Goal: Task Accomplishment & Management: Manage account settings

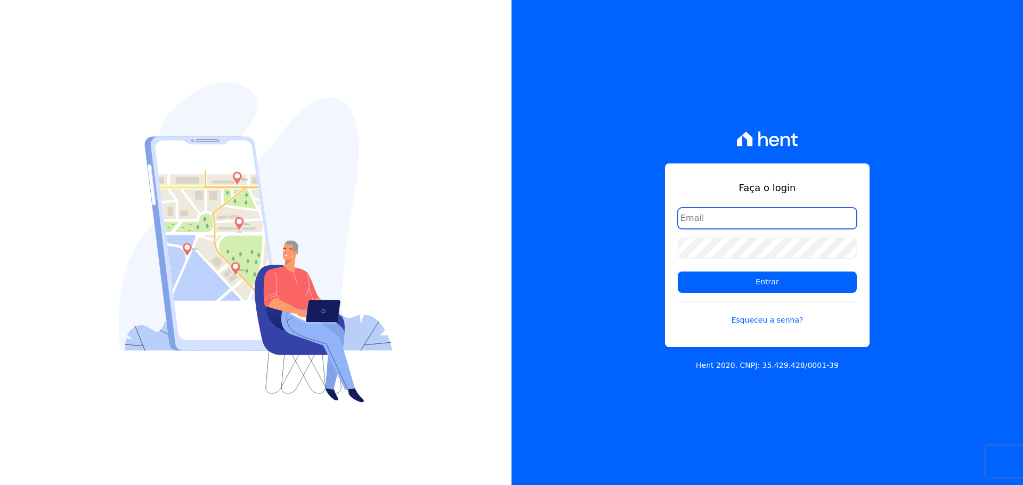
click at [749, 222] on input "email" at bounding box center [767, 218] width 179 height 21
type input "financeiro@agileurbanismo.com"
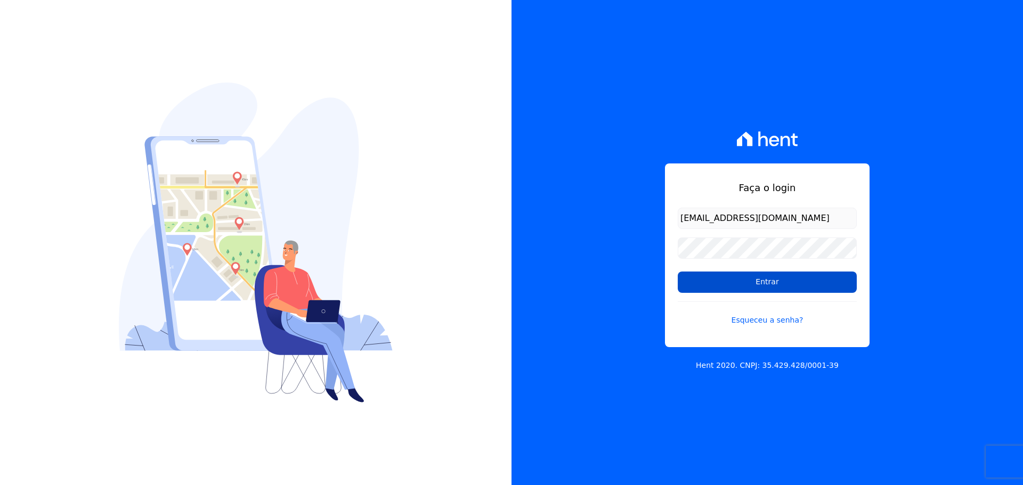
click at [781, 284] on input "Entrar" at bounding box center [767, 282] width 179 height 21
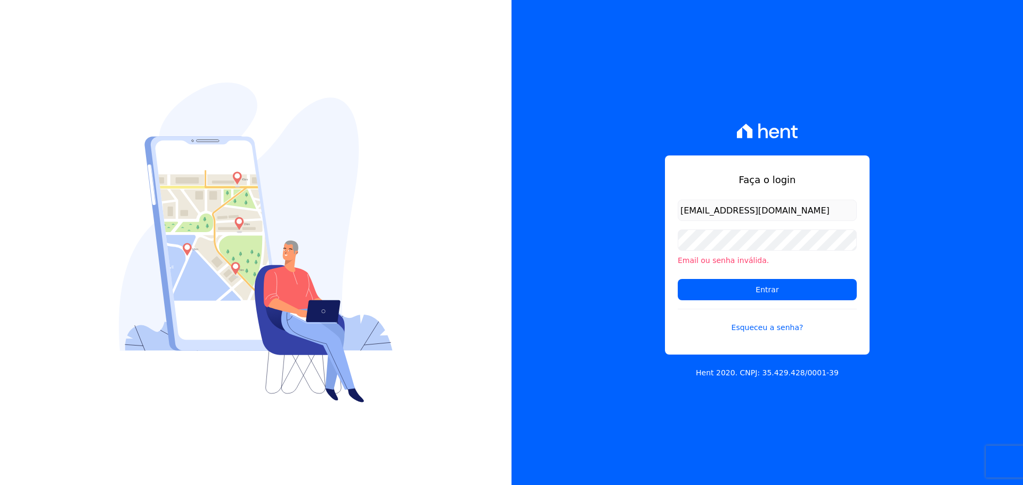
drag, startPoint x: 743, startPoint y: 260, endPoint x: 745, endPoint y: 252, distance: 8.3
click at [744, 255] on div "Email ou senha inválida." at bounding box center [767, 248] width 179 height 37
click at [701, 295] on input "Entrar" at bounding box center [767, 289] width 179 height 21
type input "[PERSON_NAME][EMAIL_ADDRESS][DOMAIN_NAME]"
click at [745, 285] on input "Entrar" at bounding box center [767, 289] width 179 height 21
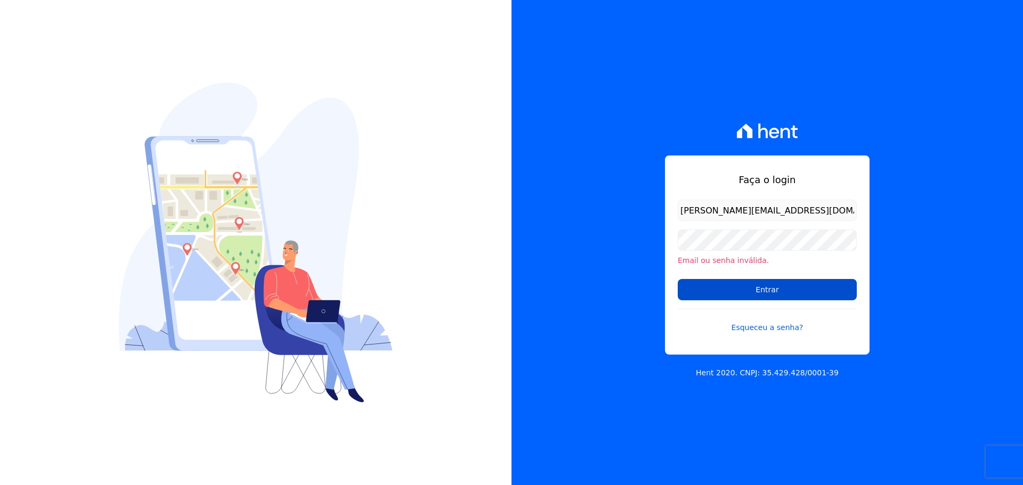
click at [745, 286] on input "Entrar" at bounding box center [767, 289] width 179 height 21
click at [687, 323] on link "Esqueceu a senha?" at bounding box center [767, 321] width 179 height 25
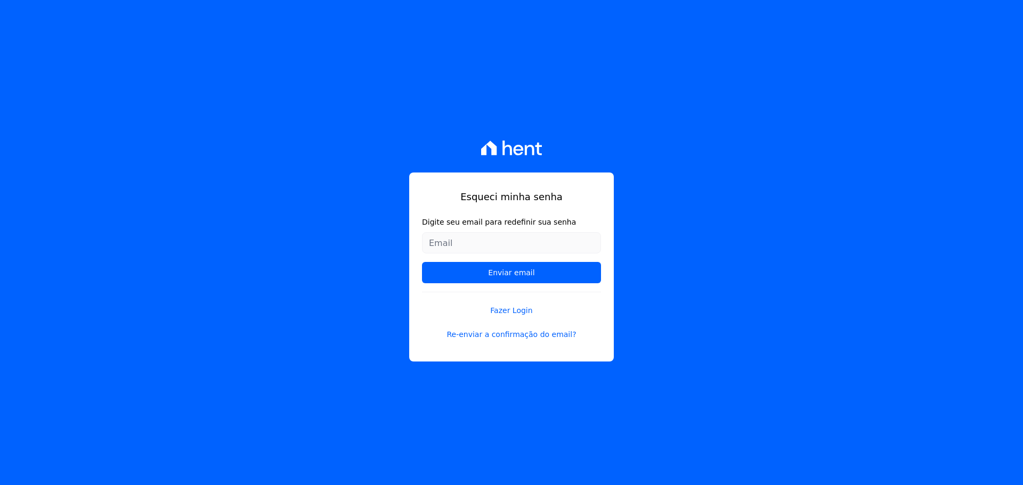
click at [480, 228] on form "Digite seu email para redefinir sua senha Enviar email" at bounding box center [511, 254] width 179 height 75
click at [481, 237] on input "Digite seu email para redefinir sua senha" at bounding box center [511, 242] width 179 height 21
type input "[EMAIL_ADDRESS][DOMAIN_NAME]"
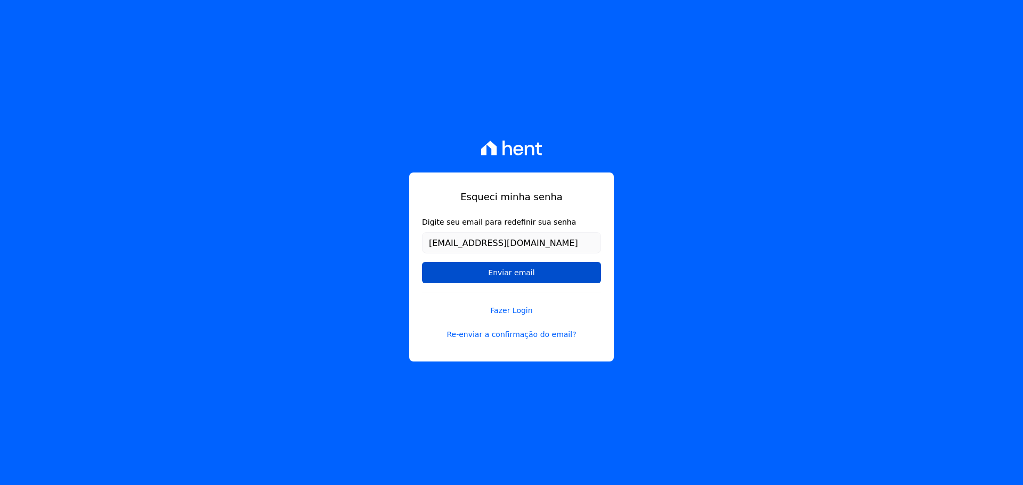
click at [516, 273] on input "Enviar email" at bounding box center [511, 272] width 179 height 21
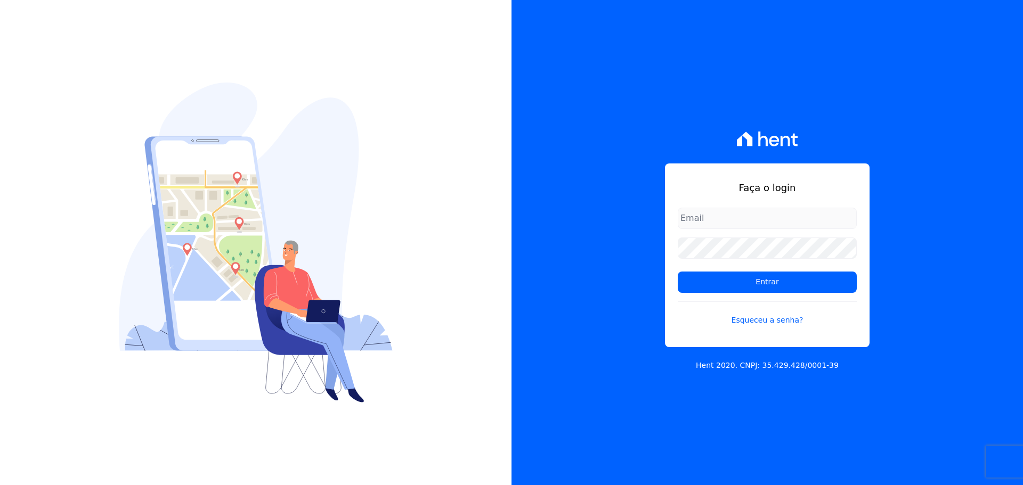
type input "[EMAIL_ADDRESS][DOMAIN_NAME]"
click at [774, 318] on link "Esqueceu a senha?" at bounding box center [767, 314] width 179 height 25
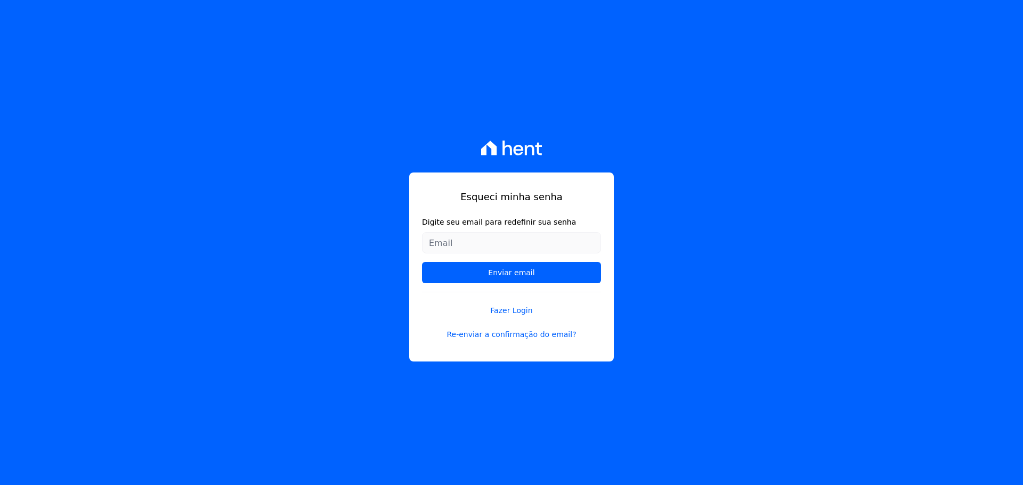
click at [536, 239] on input "Digite seu email para redefinir sua senha" at bounding box center [511, 242] width 179 height 21
type input "[PERSON_NAME][EMAIL_ADDRESS][DOMAIN_NAME]"
click at [498, 260] on form "Digite seu email para redefinir sua senha guilherme@agileurbanismo.com Enviar e…" at bounding box center [511, 254] width 179 height 75
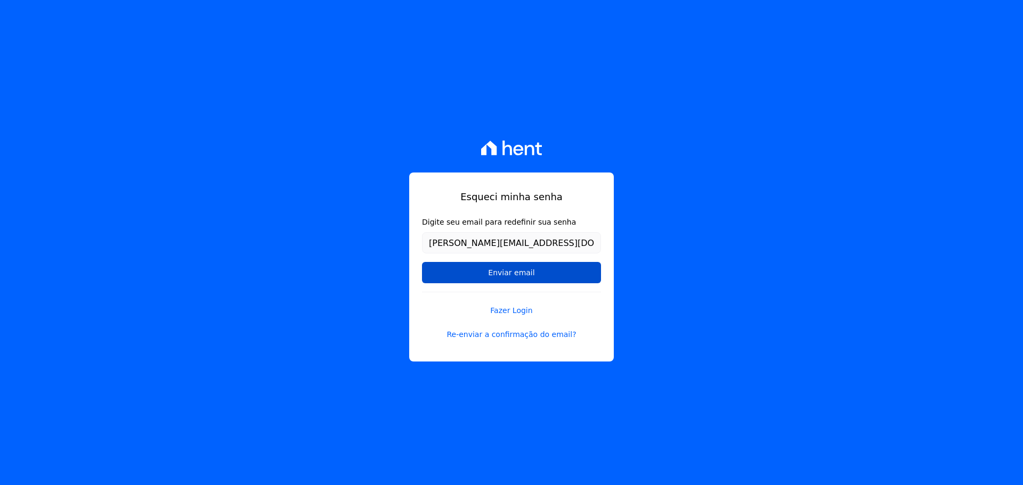
click at [502, 271] on input "Enviar email" at bounding box center [511, 272] width 179 height 21
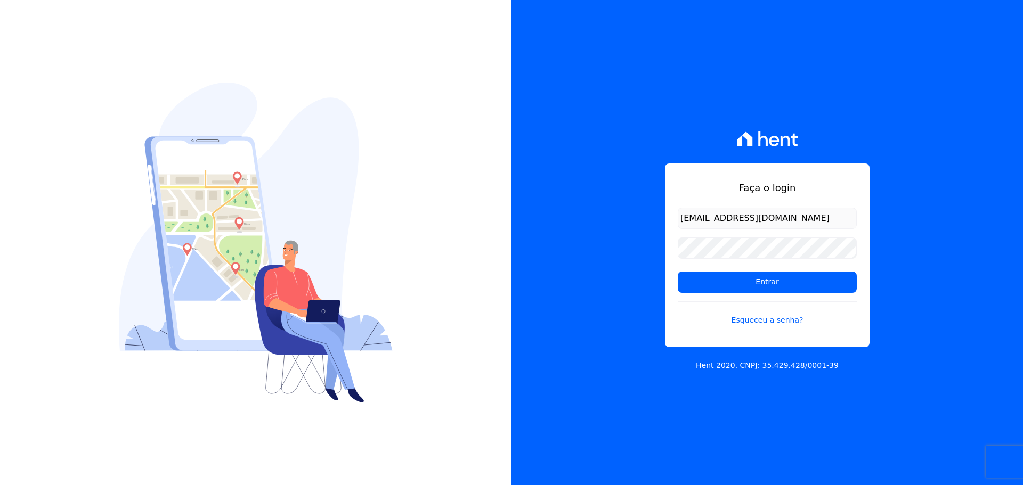
click at [790, 297] on form "financeiro@agileurbanismo.com Entrar Esqueceu a senha?" at bounding box center [767, 273] width 179 height 131
click at [791, 288] on input "Entrar" at bounding box center [767, 282] width 179 height 21
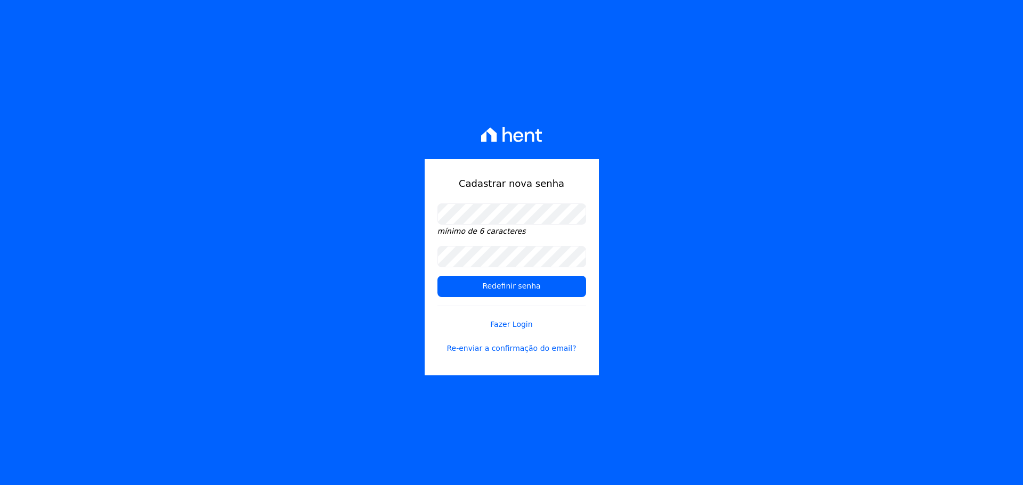
drag, startPoint x: 473, startPoint y: 229, endPoint x: 476, endPoint y: 241, distance: 12.5
click at [473, 230] on em "mínimo de 6 caracteres" at bounding box center [481, 231] width 88 height 9
click at [469, 295] on input "Redefinir senha" at bounding box center [511, 286] width 149 height 21
click at [487, 289] on input "Redefinir senha" at bounding box center [511, 286] width 149 height 21
click at [514, 288] on input "Redefinir senha" at bounding box center [511, 286] width 149 height 21
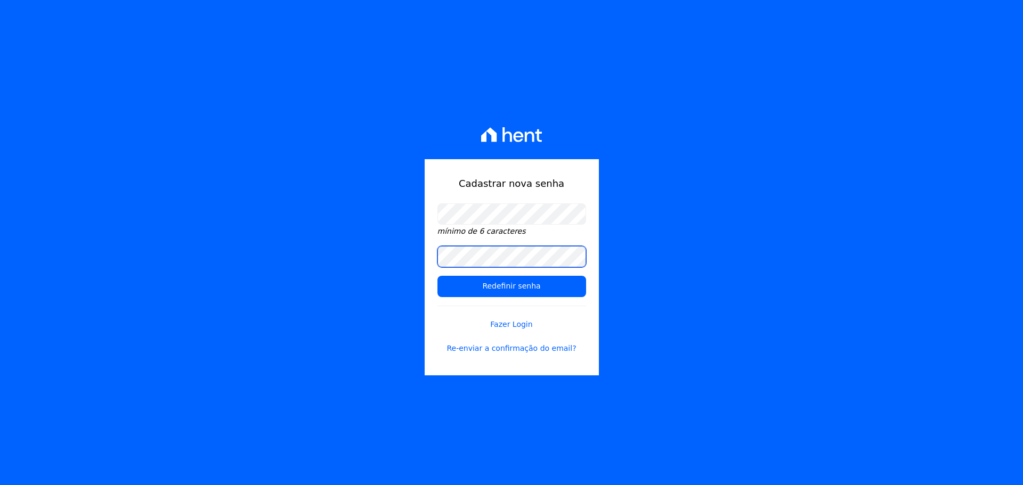
click at [394, 259] on div "Cadastrar nova senha mínimo de 6 caracteres Redefinir senha Fazer Login Re-envi…" at bounding box center [511, 242] width 1023 height 485
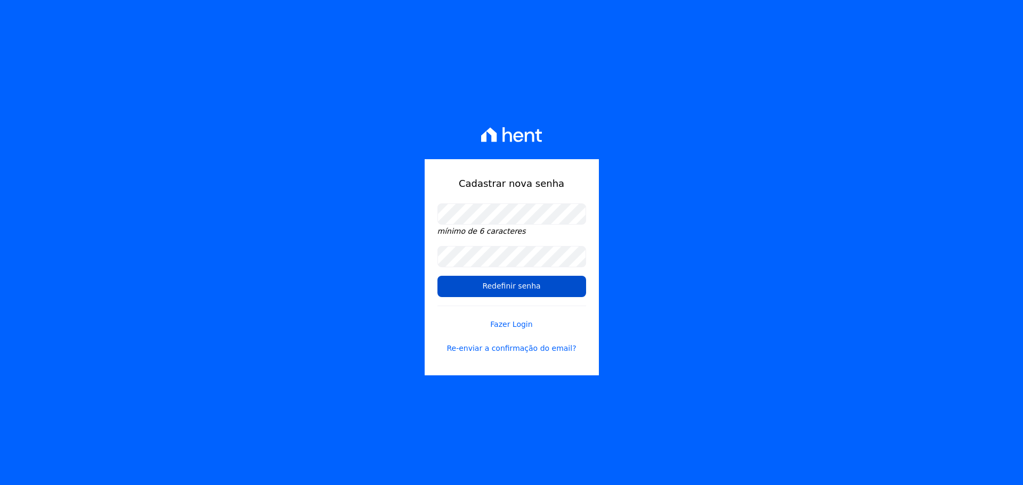
click at [469, 287] on input "Redefinir senha" at bounding box center [511, 286] width 149 height 21
click at [470, 291] on input "Redefinir senha" at bounding box center [511, 286] width 149 height 21
click at [472, 290] on input "Redefinir senha" at bounding box center [511, 286] width 149 height 21
click at [473, 289] on input "Redefinir senha" at bounding box center [511, 286] width 149 height 21
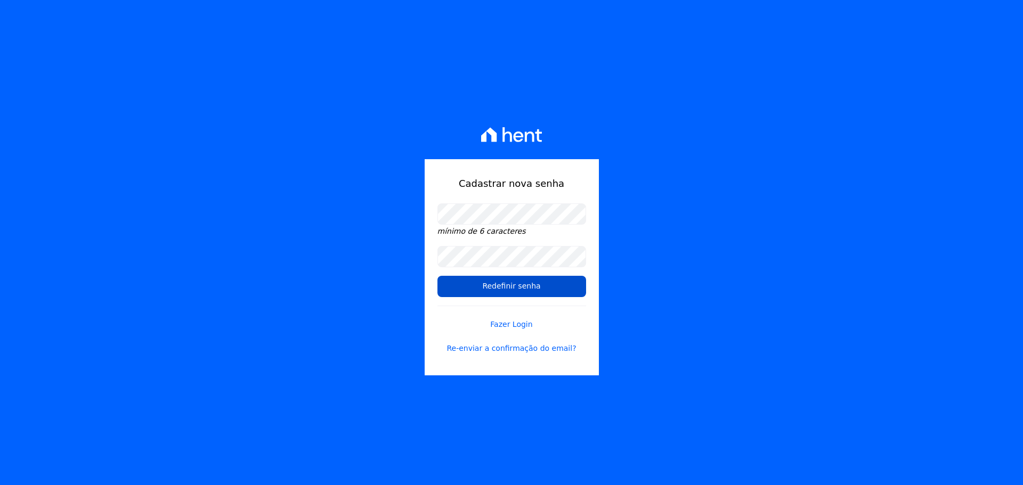
click at [496, 287] on input "Redefinir senha" at bounding box center [511, 286] width 149 height 21
drag, startPoint x: 515, startPoint y: 296, endPoint x: 523, endPoint y: 286, distance: 12.9
click at [516, 295] on input "Redefinir senha" at bounding box center [511, 286] width 149 height 21
click at [523, 285] on input "Redefinir senha" at bounding box center [511, 286] width 149 height 21
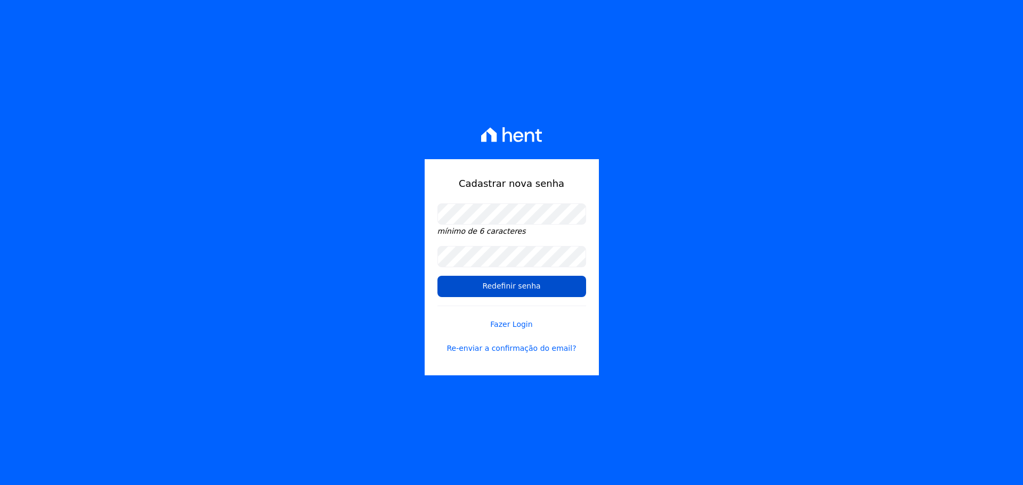
click at [523, 285] on input "Redefinir senha" at bounding box center [511, 286] width 149 height 21
click at [528, 332] on form "mínimo de 6 caracteres Redefinir senha Fazer Login Re-enviar a confirmação do e…" at bounding box center [511, 286] width 149 height 164
click at [522, 322] on link "Fazer Login" at bounding box center [511, 318] width 149 height 25
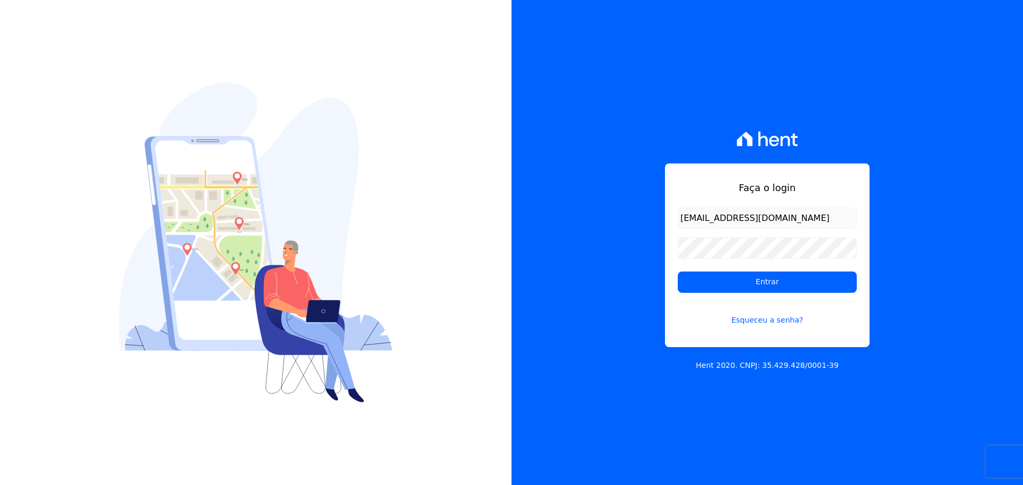
click at [696, 224] on input "financeiro@agileurbanismo.com" at bounding box center [767, 218] width 179 height 21
type input "[PERSON_NAME][EMAIL_ADDRESS][DOMAIN_NAME]"
click at [731, 277] on input "Entrar" at bounding box center [767, 282] width 179 height 21
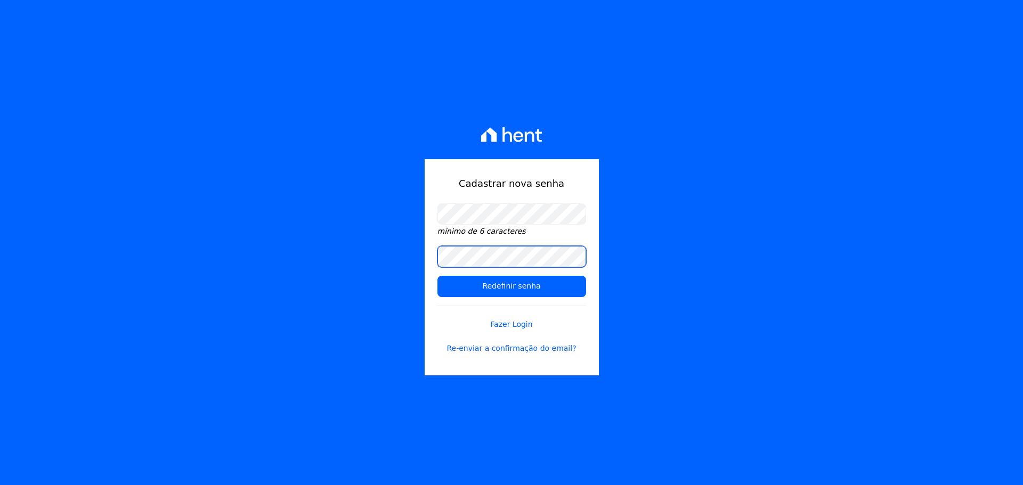
click at [437, 276] on input "Redefinir senha" at bounding box center [511, 286] width 149 height 21
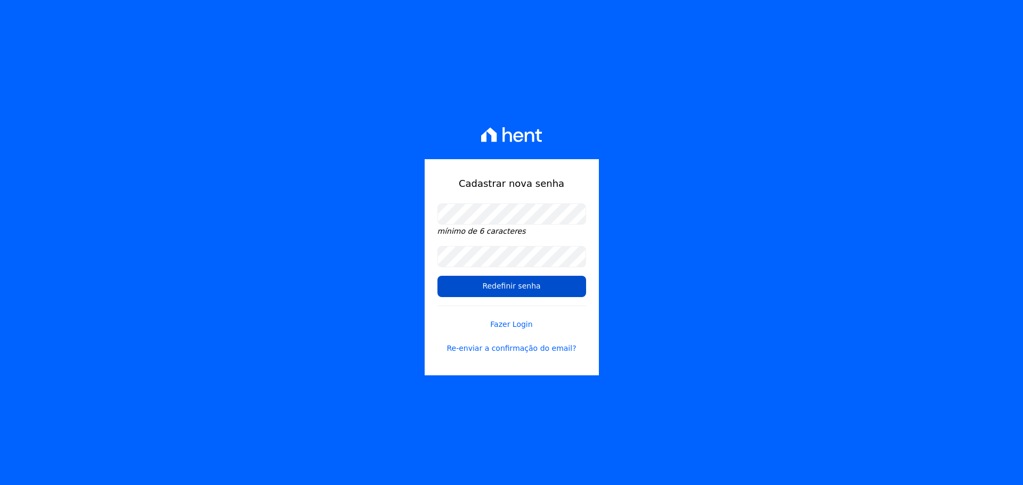
click at [468, 283] on input "Redefinir senha" at bounding box center [511, 286] width 149 height 21
click at [468, 282] on input "Redefinir senha" at bounding box center [511, 286] width 149 height 21
click at [547, 283] on input "Redefinir senha" at bounding box center [511, 286] width 149 height 21
drag, startPoint x: 531, startPoint y: 285, endPoint x: 522, endPoint y: 287, distance: 9.3
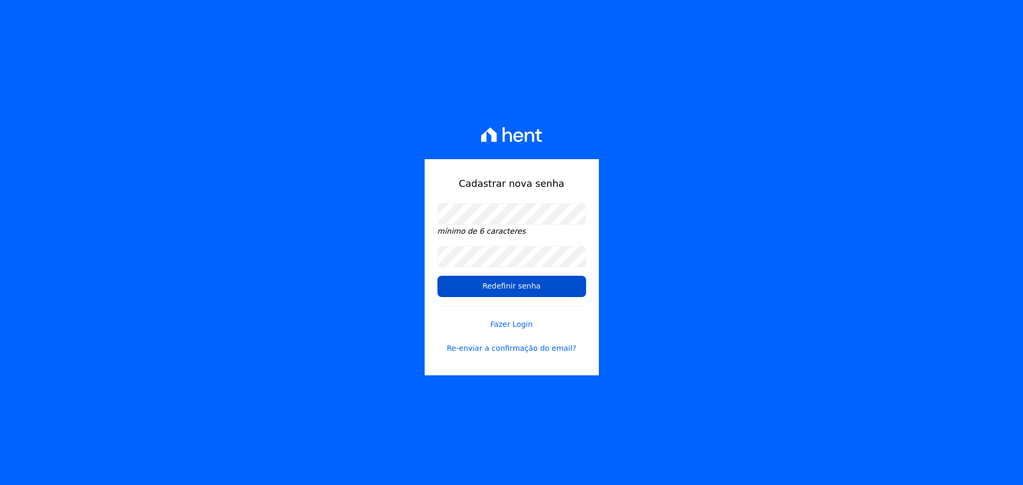
click at [526, 286] on input "Redefinir senha" at bounding box center [511, 286] width 149 height 21
click at [522, 287] on input "Redefinir senha" at bounding box center [511, 286] width 149 height 21
click at [518, 288] on input "Redefinir senha" at bounding box center [511, 286] width 149 height 21
click at [510, 290] on input "Redefinir senha" at bounding box center [511, 286] width 149 height 21
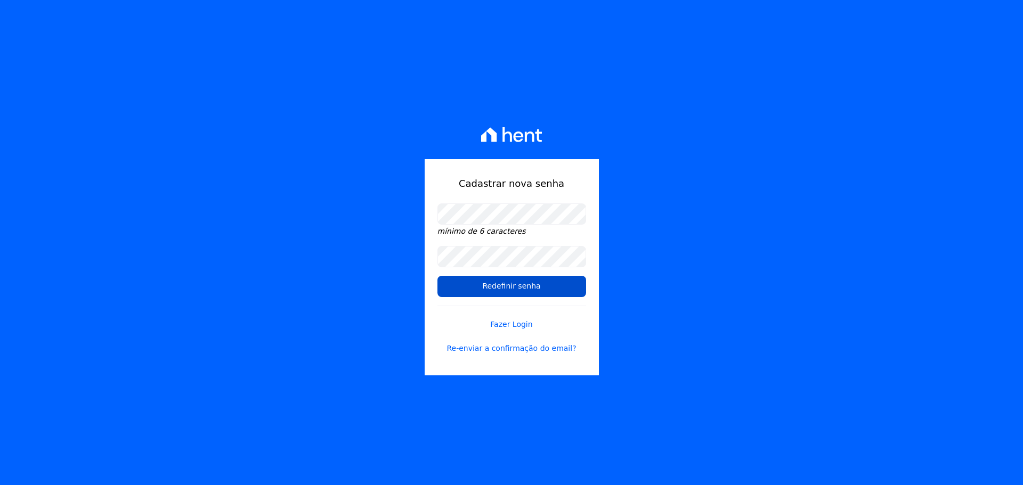
click at [510, 289] on input "Redefinir senha" at bounding box center [511, 286] width 149 height 21
click at [510, 288] on input "Redefinir senha" at bounding box center [511, 286] width 149 height 21
click at [508, 292] on input "Redefinir senha" at bounding box center [511, 286] width 149 height 21
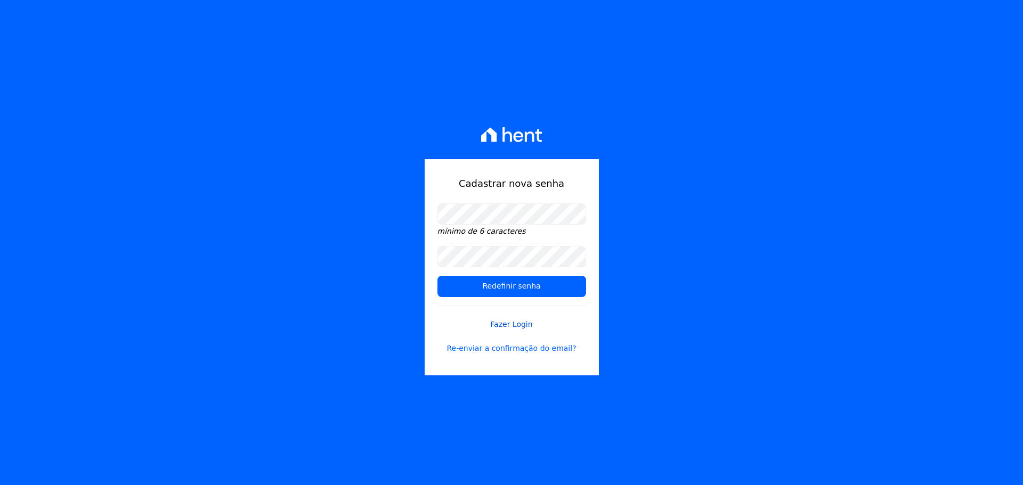
click at [514, 326] on link "Fazer Login" at bounding box center [511, 318] width 149 height 25
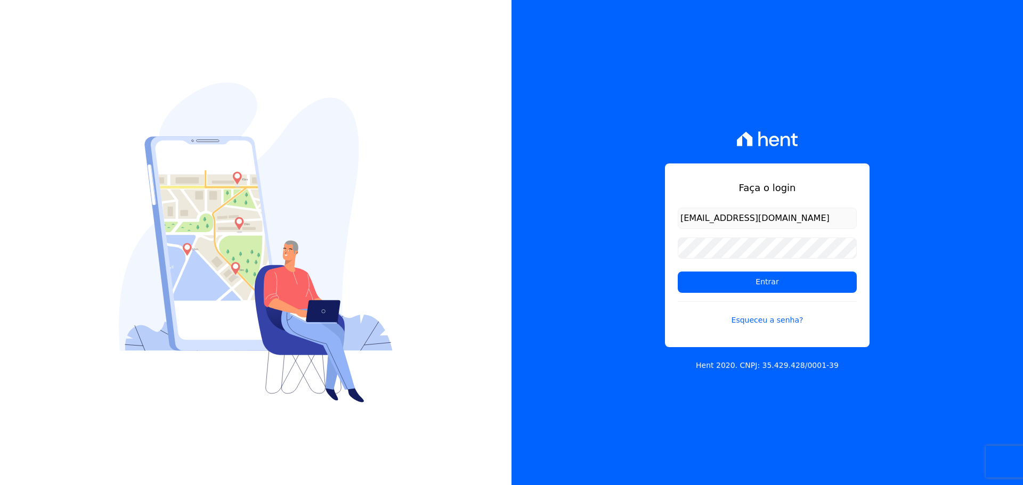
click at [701, 222] on input "financeiro@agileurbanismo.com" at bounding box center [767, 218] width 179 height 21
drag, startPoint x: 701, startPoint y: 222, endPoint x: 715, endPoint y: 234, distance: 18.1
click at [701, 223] on input "financeiro@agileurbanismo.com" at bounding box center [767, 218] width 179 height 21
type input "[PERSON_NAME][EMAIL_ADDRESS][DOMAIN_NAME]"
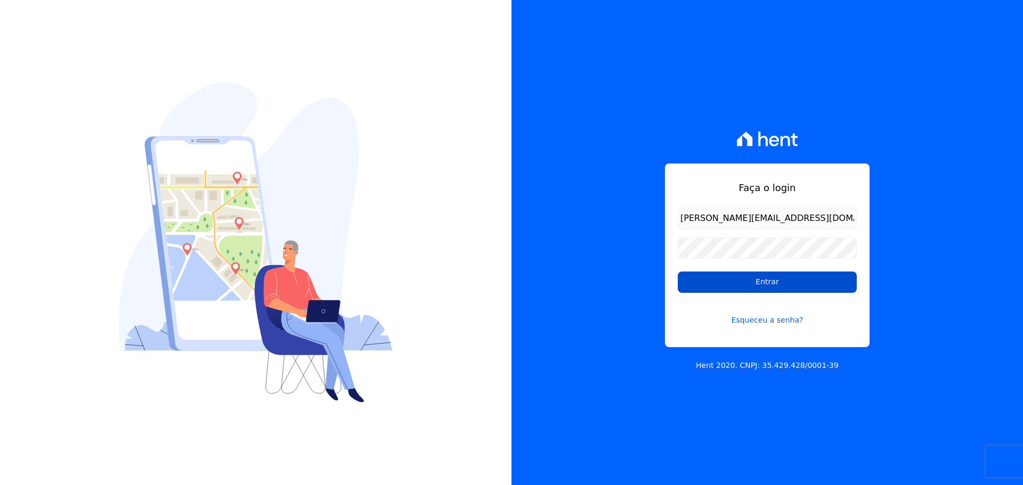
click at [751, 282] on input "Entrar" at bounding box center [767, 282] width 179 height 21
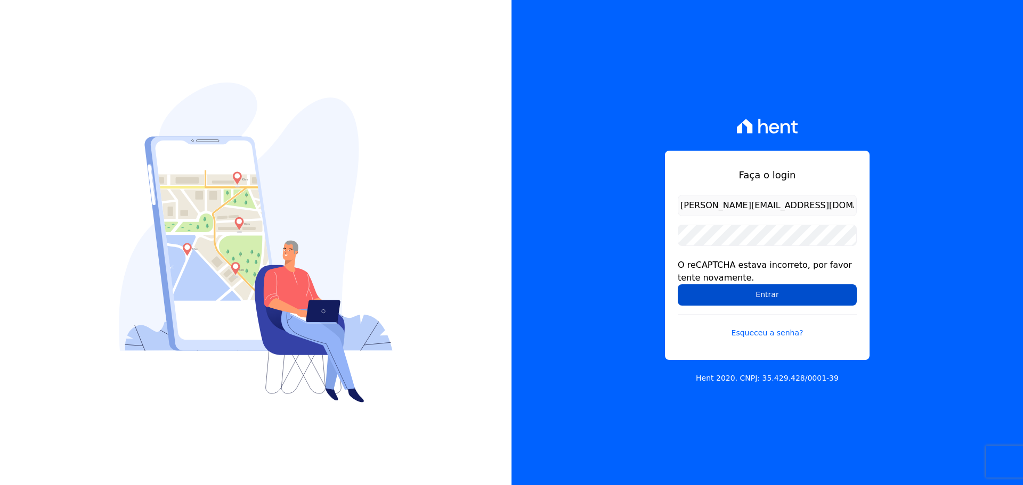
click at [744, 292] on input "Entrar" at bounding box center [767, 295] width 179 height 21
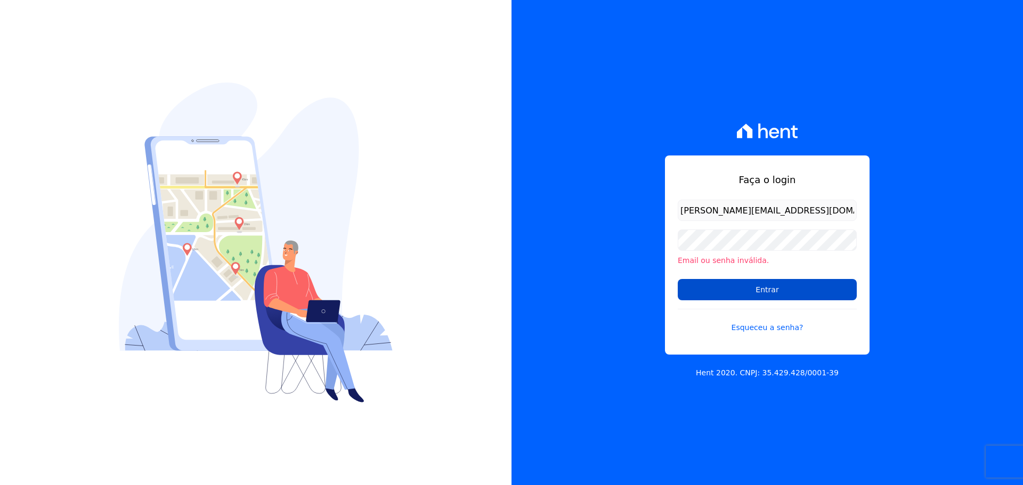
click at [711, 289] on input "Entrar" at bounding box center [767, 289] width 179 height 21
click at [767, 328] on link "Esqueceu a senha?" at bounding box center [767, 321] width 179 height 25
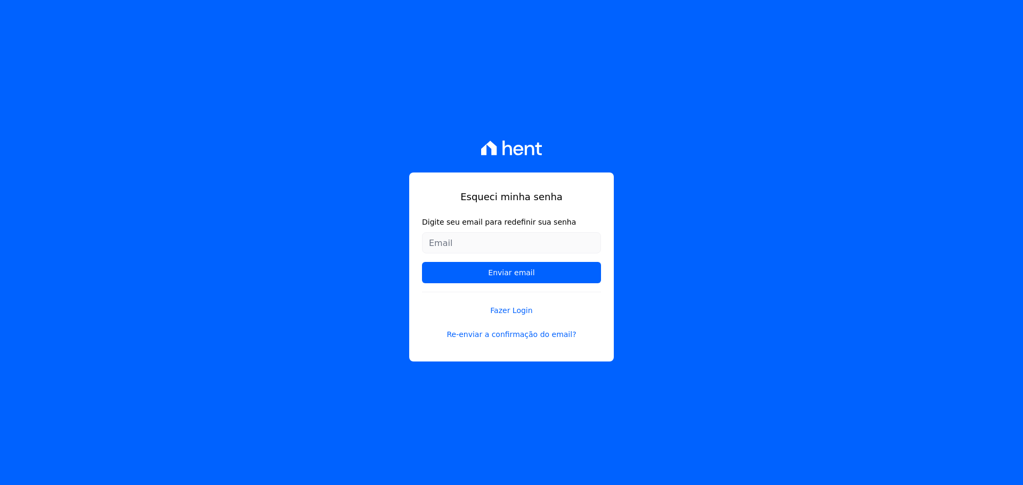
type input "[EMAIL_ADDRESS][DOMAIN_NAME]"
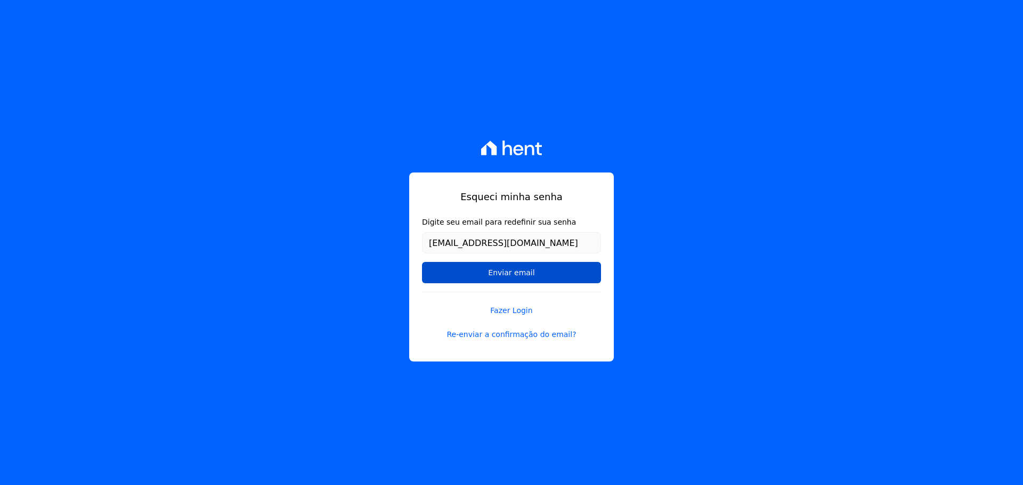
click at [573, 274] on input "Enviar email" at bounding box center [511, 272] width 179 height 21
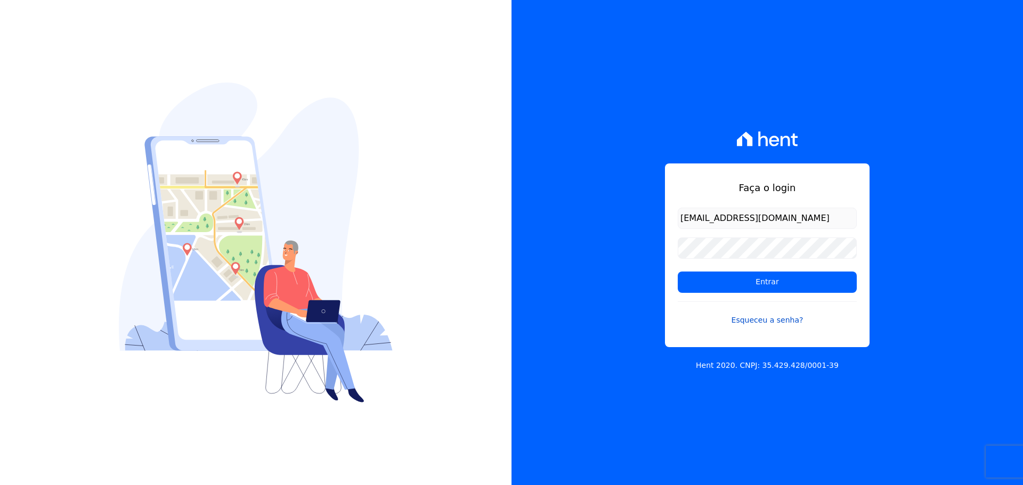
click at [788, 315] on link "Esqueceu a senha?" at bounding box center [767, 314] width 179 height 25
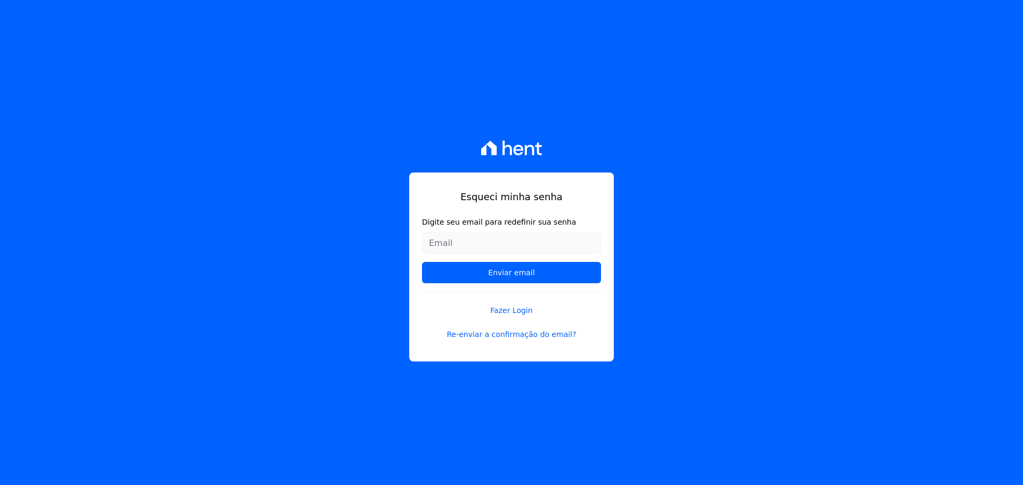
type input "[PERSON_NAME][EMAIL_ADDRESS][DOMAIN_NAME]"
